Goal: Task Accomplishment & Management: Manage account settings

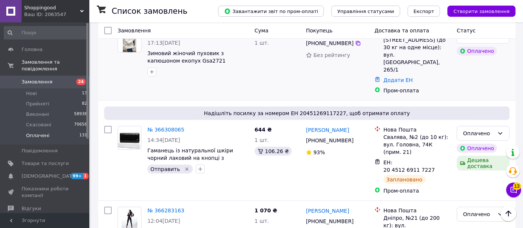
scroll to position [248, 0]
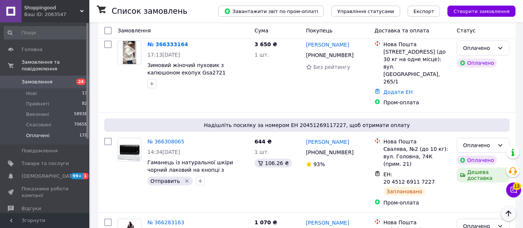
click at [513, 218] on button "Наверх" at bounding box center [509, 214] width 16 height 16
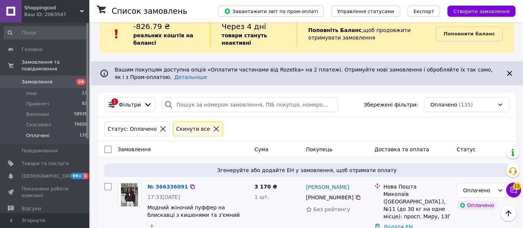
scroll to position [0, 0]
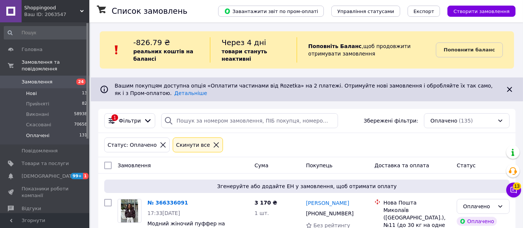
click at [29, 90] on span "Нові" at bounding box center [31, 93] width 11 height 7
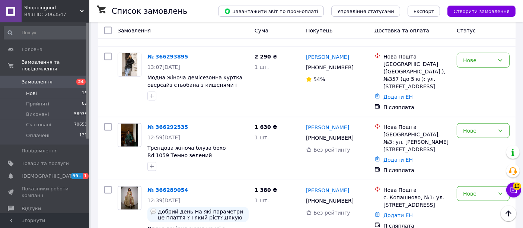
scroll to position [1081, 0]
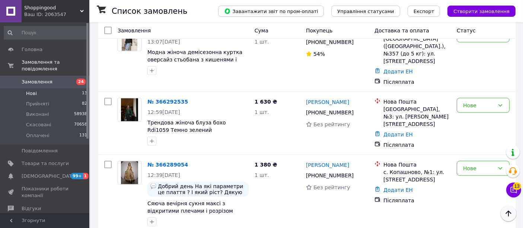
click at [506, 214] on icon "Наверх" at bounding box center [508, 213] width 9 height 9
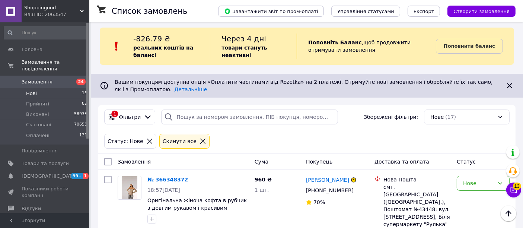
scroll to position [0, 0]
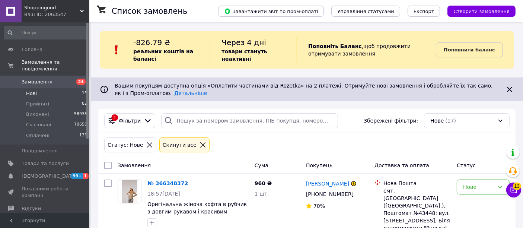
click at [30, 90] on span "Нові" at bounding box center [31, 93] width 11 height 7
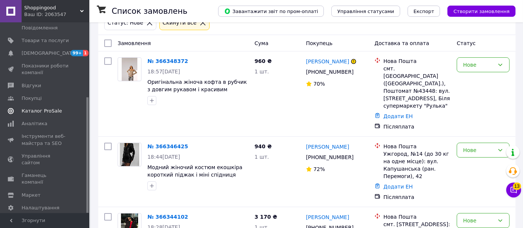
scroll to position [124, 0]
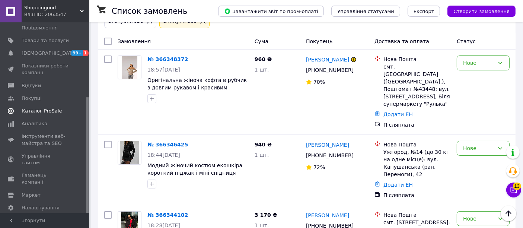
click at [40, 105] on link "Каталог ProSale" at bounding box center [46, 111] width 92 height 13
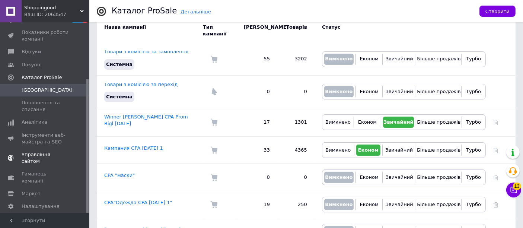
scroll to position [80, 0]
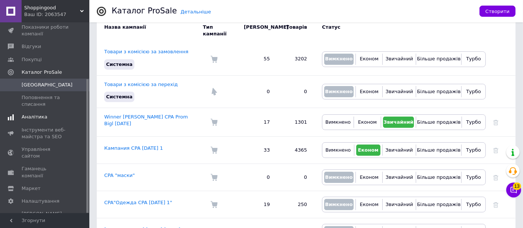
click at [37, 117] on span "Аналітика" at bounding box center [35, 117] width 26 height 7
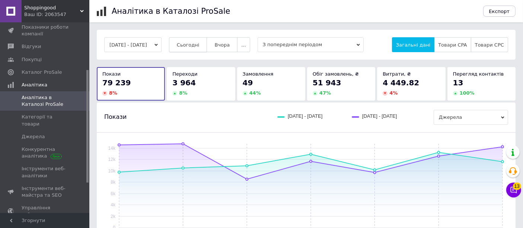
click at [198, 43] on span "Сьогодні" at bounding box center [188, 45] width 23 height 6
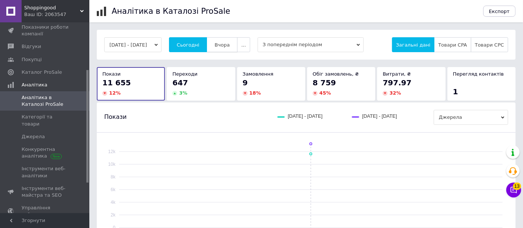
click at [226, 42] on span "Вчора" at bounding box center [222, 45] width 15 height 6
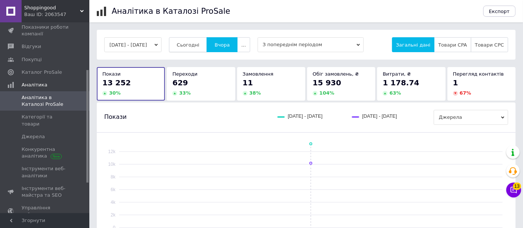
click at [200, 41] on button "Сьогодні" at bounding box center [188, 44] width 38 height 15
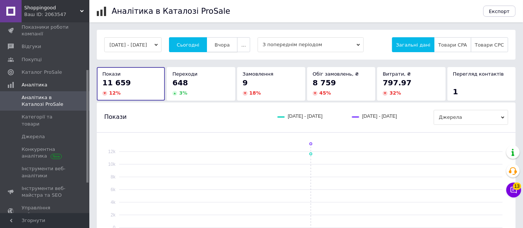
click at [230, 43] on span "Вчора" at bounding box center [222, 45] width 15 height 6
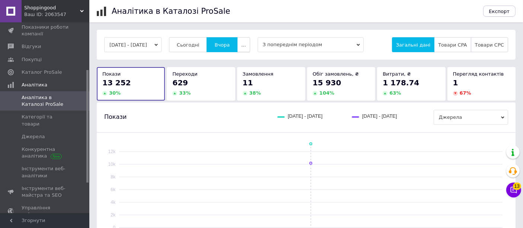
click at [250, 44] on button "..." at bounding box center [243, 44] width 13 height 15
click at [235, 74] on span "Тиждень" at bounding box center [229, 74] width 23 height 6
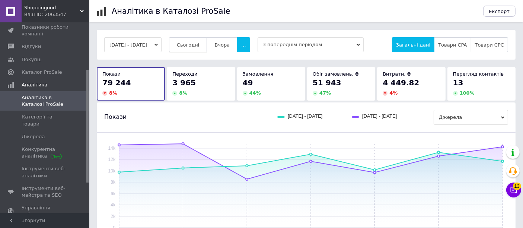
click at [198, 41] on button "Сьогодні" at bounding box center [188, 44] width 38 height 15
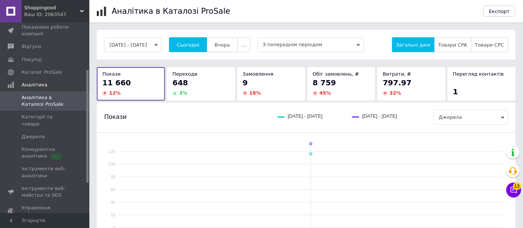
click at [225, 43] on span "Вчора" at bounding box center [222, 45] width 15 height 6
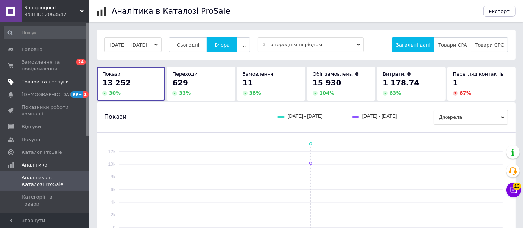
click at [38, 81] on span "Товари та послуги" at bounding box center [45, 82] width 47 height 7
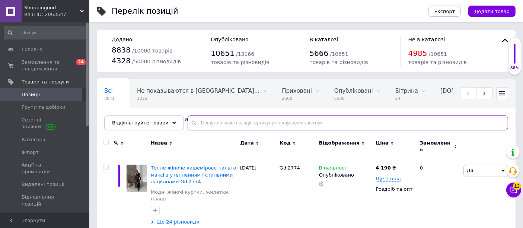
click at [261, 118] on input "text" at bounding box center [348, 122] width 321 height 15
type input "8918"
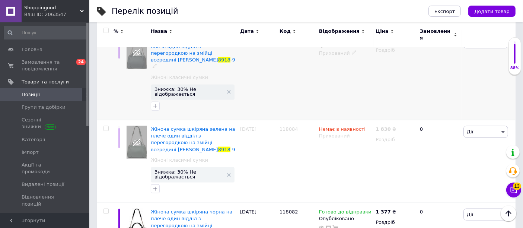
scroll to position [852, 0]
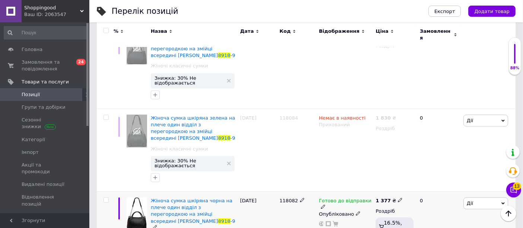
click at [326, 204] on span at bounding box center [323, 206] width 4 height 5
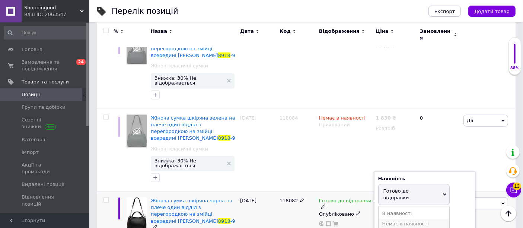
click at [385, 219] on li "Немає в наявності" at bounding box center [414, 224] width 71 height 10
click at [353, 191] on div "Готово до відправки Наявність Немає в наявності В наявності Під замовлення Гото…" at bounding box center [345, 227] width 57 height 72
click at [291, 191] on div "118082" at bounding box center [297, 227] width 39 height 72
